Goal: Navigation & Orientation: Go to known website

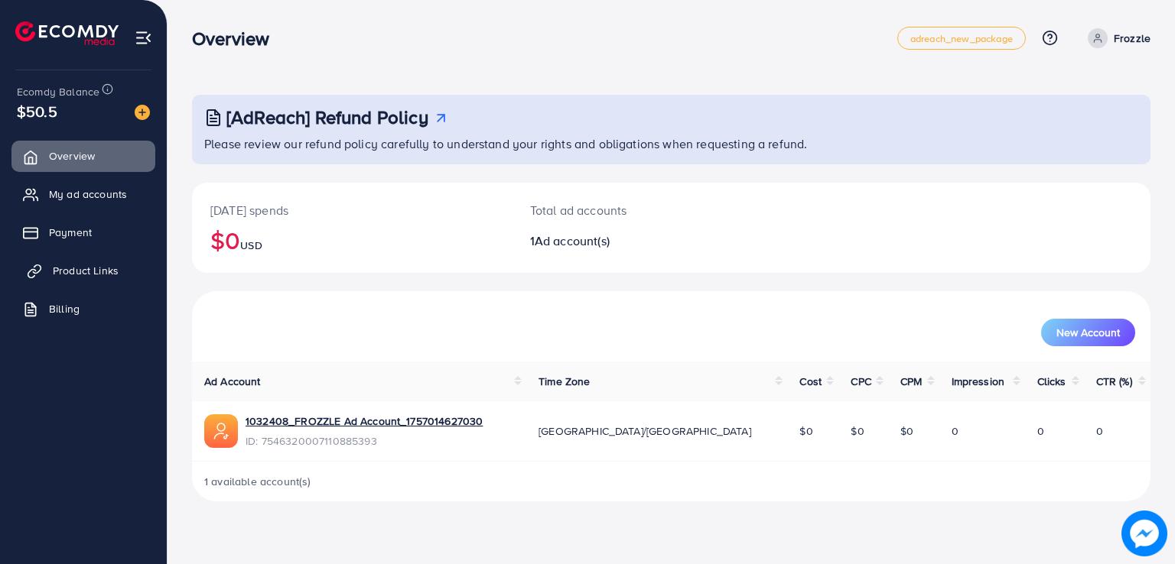
click at [87, 268] on span "Product Links" at bounding box center [86, 270] width 66 height 15
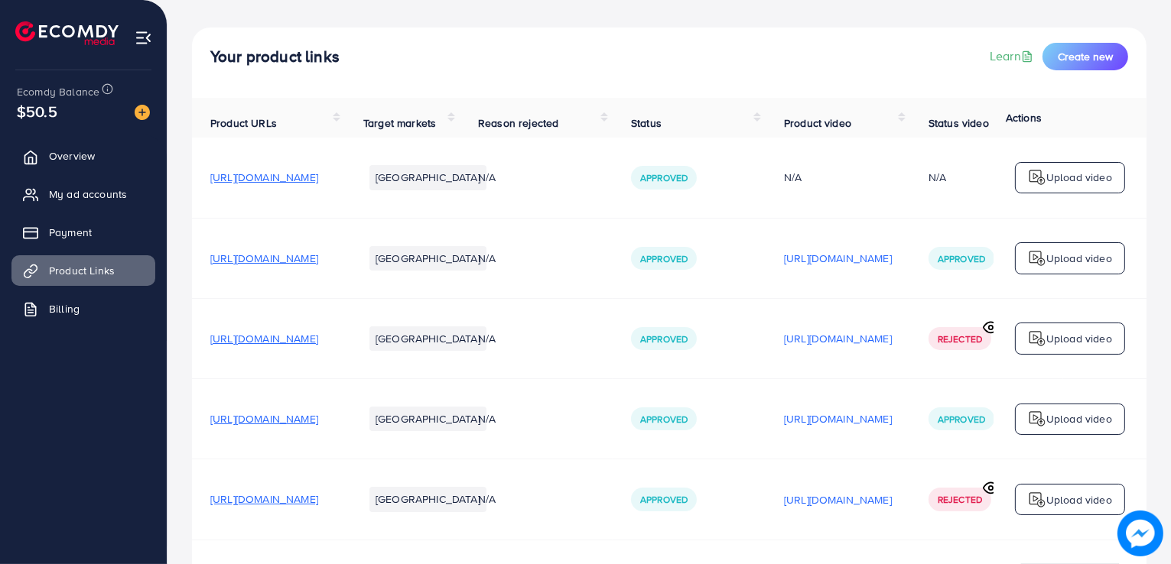
scroll to position [67, 0]
drag, startPoint x: 336, startPoint y: 262, endPoint x: 317, endPoint y: 278, distance: 24.4
click at [317, 278] on td "[URL][DOMAIN_NAME]" at bounding box center [268, 258] width 153 height 80
drag, startPoint x: 385, startPoint y: 261, endPoint x: 359, endPoint y: 291, distance: 40.1
click at [345, 291] on td "[URL][DOMAIN_NAME]" at bounding box center [268, 258] width 153 height 80
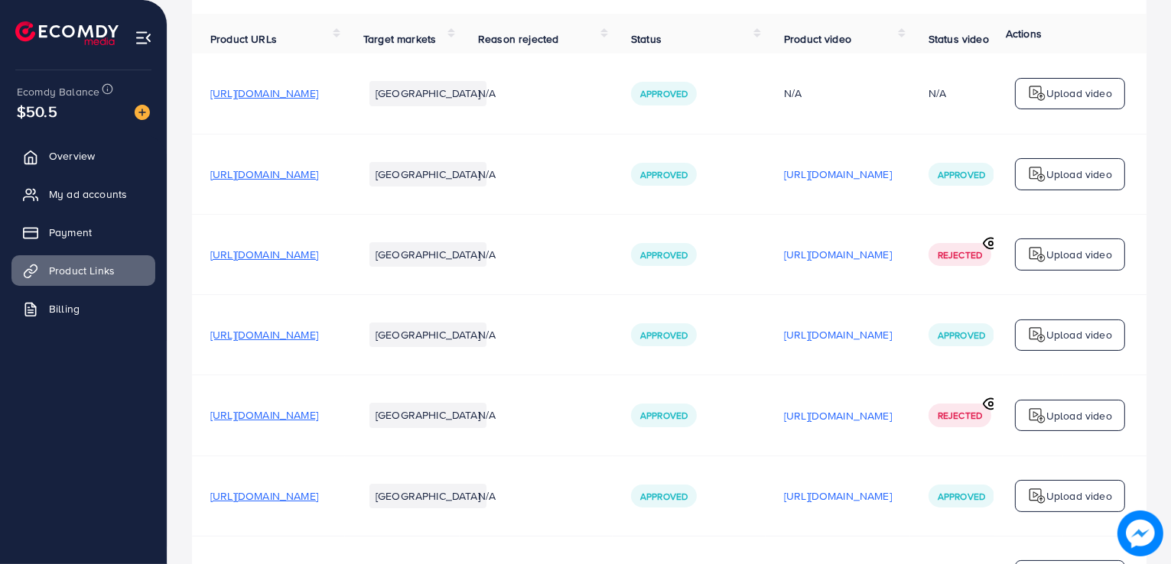
scroll to position [150, 0]
click at [317, 181] on span "[URL][DOMAIN_NAME]" at bounding box center [264, 175] width 108 height 15
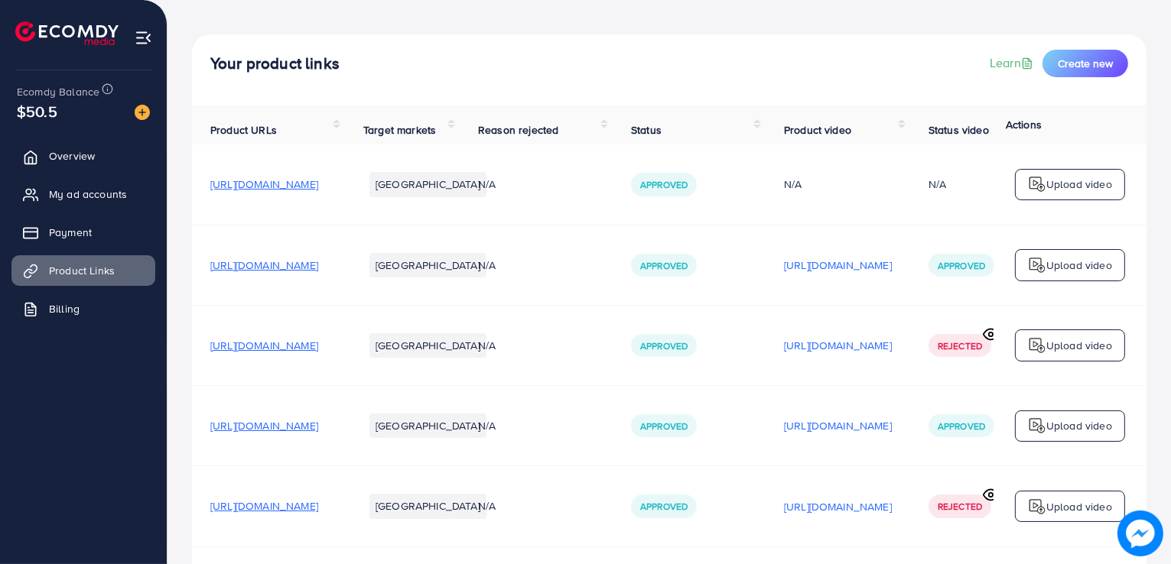
scroll to position [58, 0]
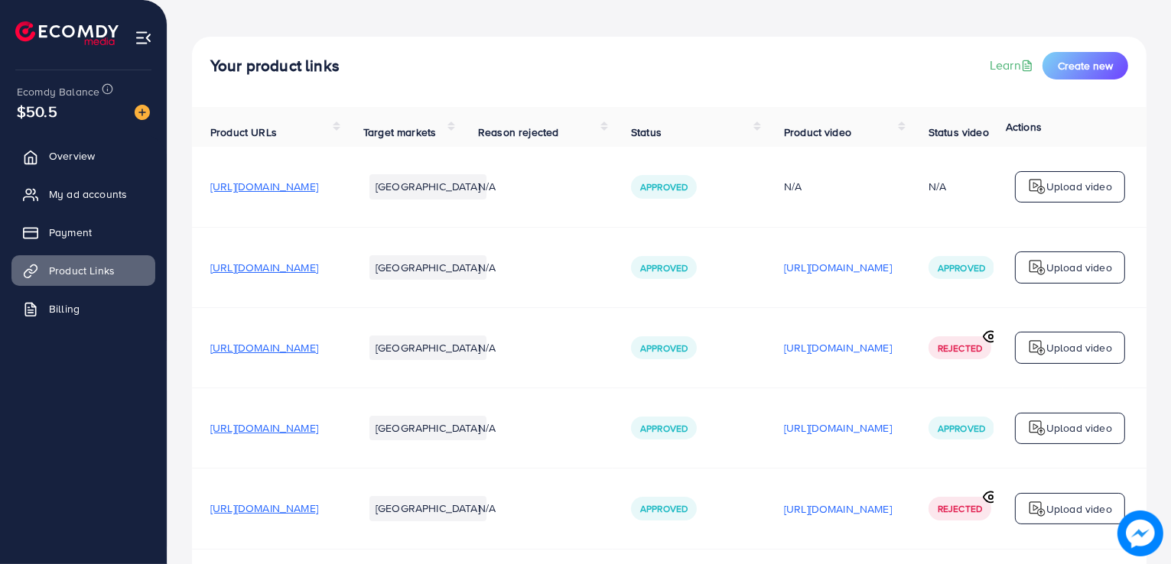
drag, startPoint x: 340, startPoint y: 274, endPoint x: 308, endPoint y: 267, distance: 32.1
click at [302, 257] on td "[URL][DOMAIN_NAME]" at bounding box center [268, 267] width 153 height 80
click at [308, 267] on span "[URL][DOMAIN_NAME]" at bounding box center [264, 267] width 108 height 15
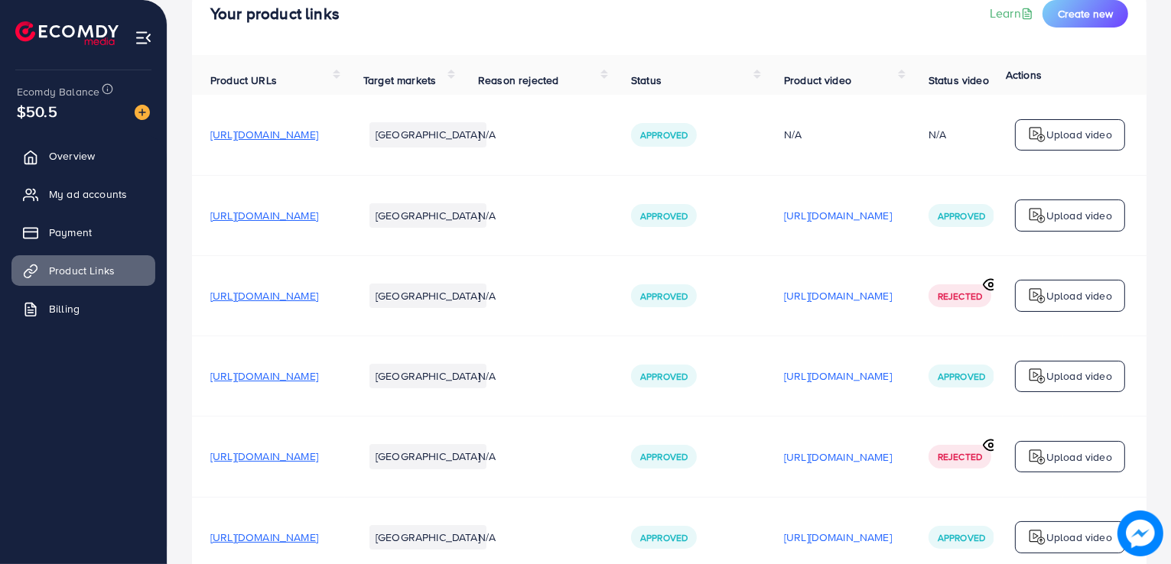
drag, startPoint x: 315, startPoint y: 298, endPoint x: 298, endPoint y: 302, distance: 18.0
click at [298, 302] on span "[URL][DOMAIN_NAME]" at bounding box center [264, 295] width 108 height 15
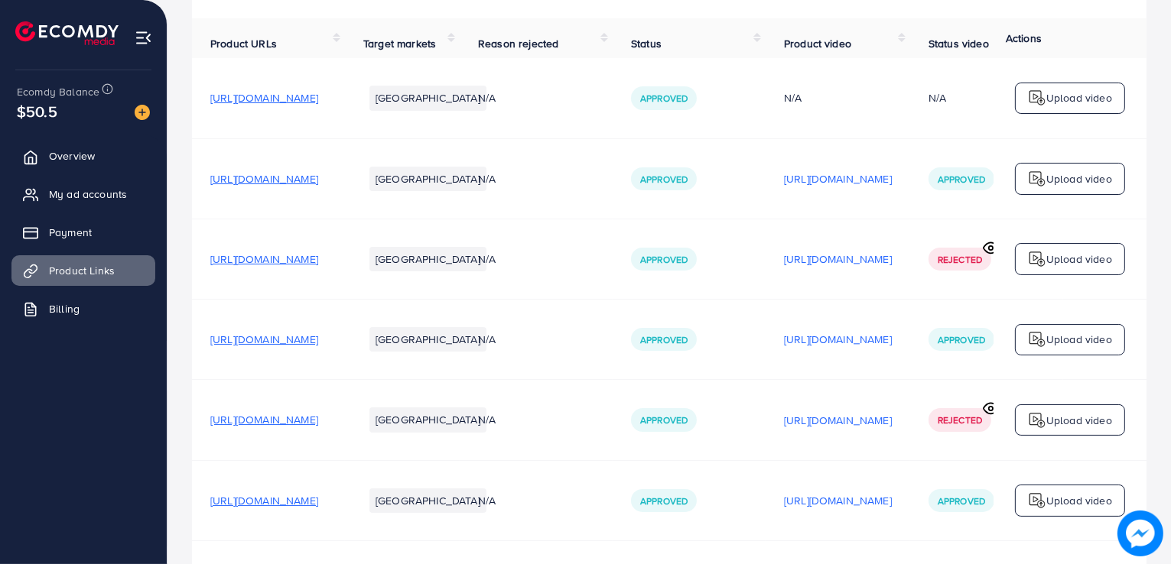
drag, startPoint x: 359, startPoint y: 348, endPoint x: 346, endPoint y: 346, distance: 13.2
click at [318, 346] on span "[URL][DOMAIN_NAME]" at bounding box center [264, 339] width 108 height 15
